Goal: Find specific page/section: Find specific page/section

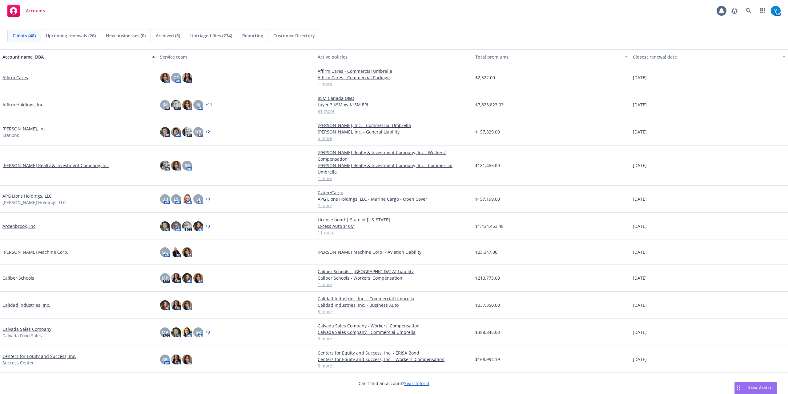
click at [755, 10] on div "AM" at bounding box center [755, 11] width 52 height 12
click at [750, 14] on link at bounding box center [749, 11] width 12 height 12
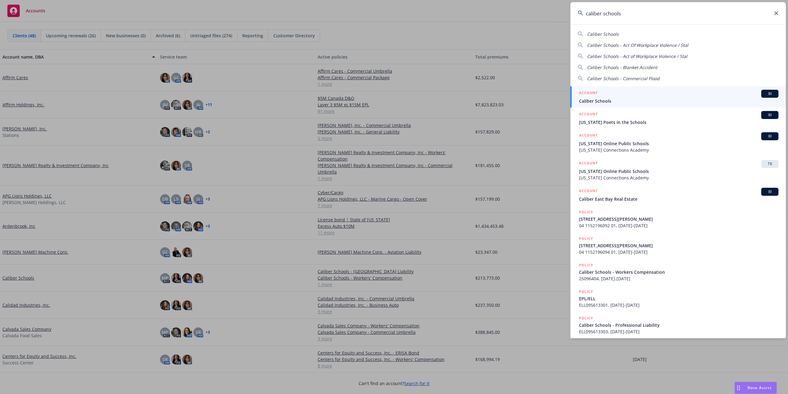
type input "caliber schools"
click at [640, 101] on span "Caliber Schools" at bounding box center [679, 101] width 200 height 6
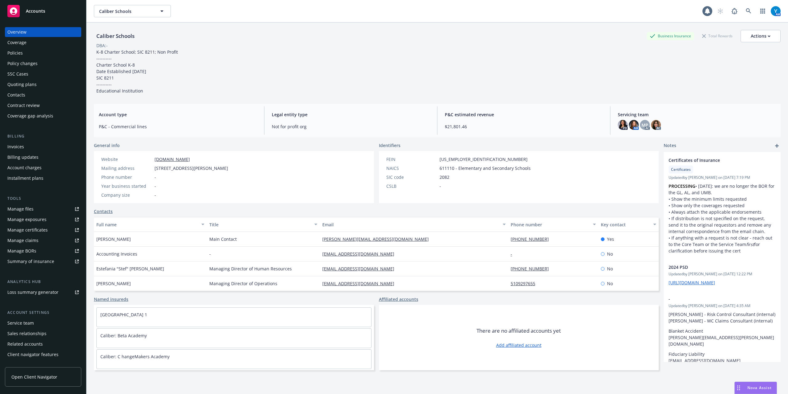
click at [33, 57] on div "Policies" at bounding box center [42, 53] width 71 height 10
